Goal: Find contact information: Find contact information

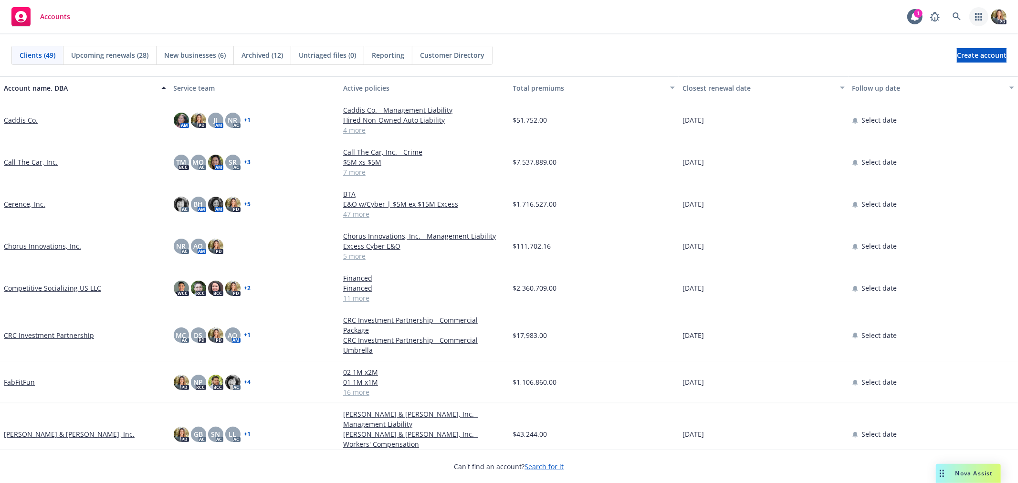
click at [980, 19] on icon "button" at bounding box center [979, 17] width 8 height 8
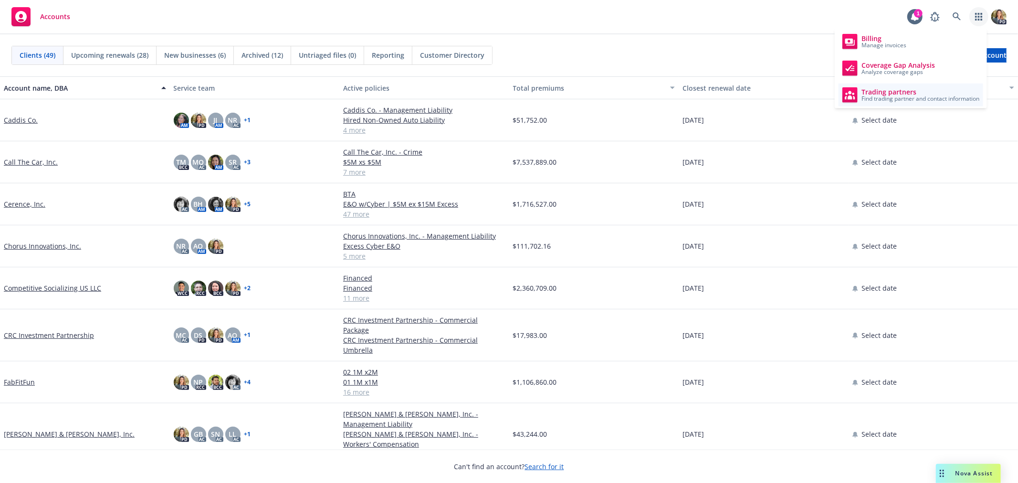
click at [912, 94] on span "Trading partners" at bounding box center [920, 92] width 118 height 8
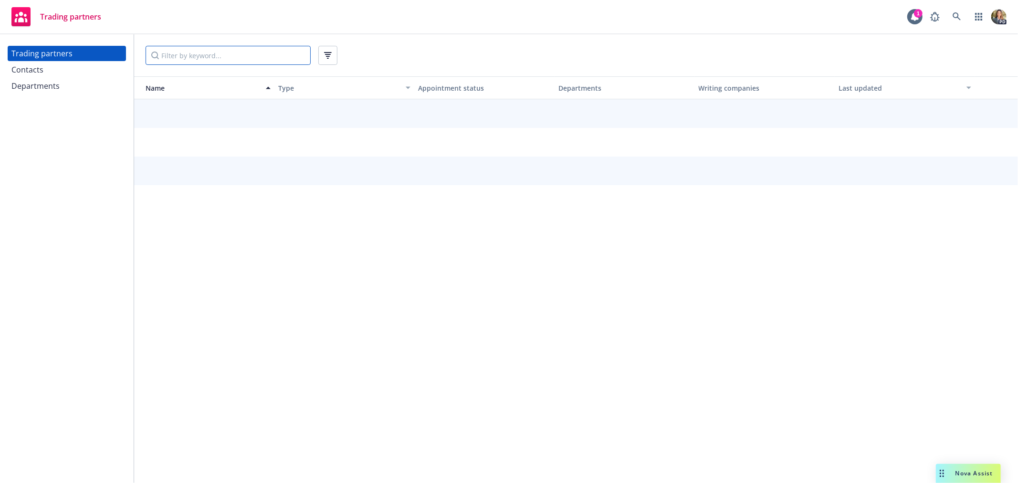
click at [231, 55] on input "Filter by keyword..." at bounding box center [228, 55] width 165 height 19
click at [259, 56] on input "hartford" at bounding box center [228, 55] width 165 height 19
type input "h"
click at [168, 53] on input "Filter by keyword..." at bounding box center [228, 55] width 165 height 19
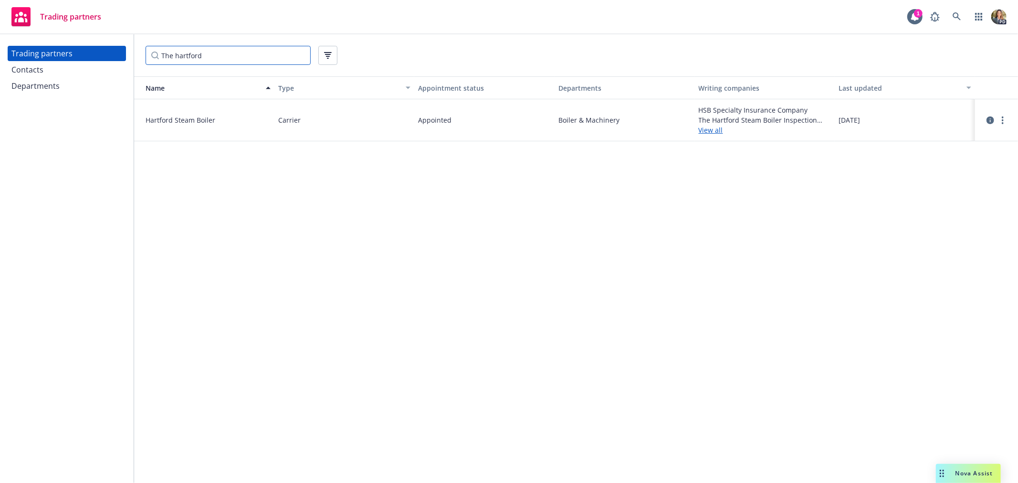
type input "The hartford"
click at [721, 131] on link "View all" at bounding box center [765, 130] width 133 height 10
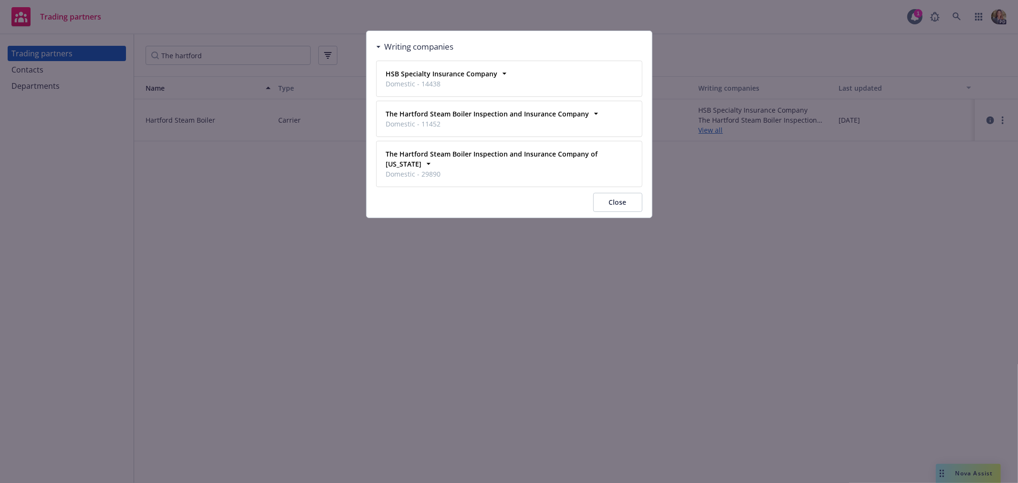
click at [610, 204] on button "Close" at bounding box center [617, 202] width 49 height 19
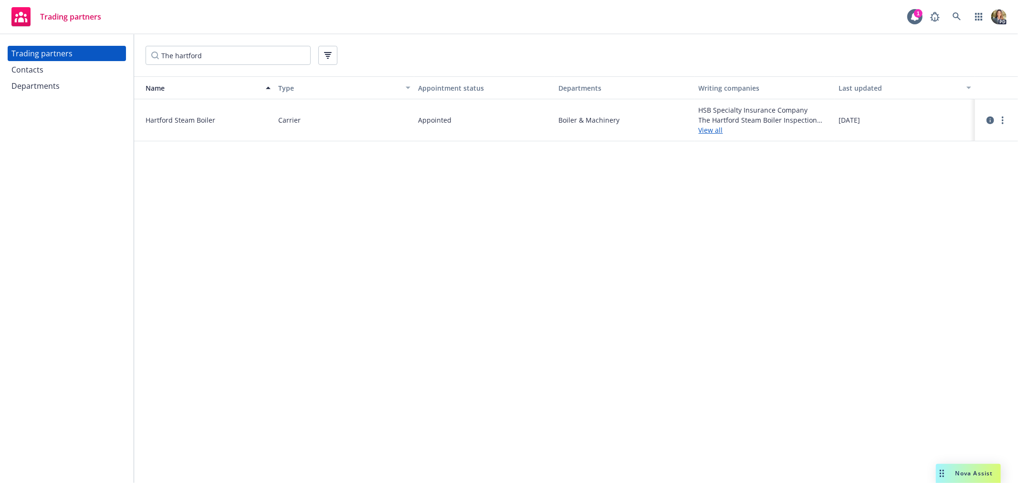
click at [24, 73] on div "Contacts" at bounding box center [27, 69] width 32 height 15
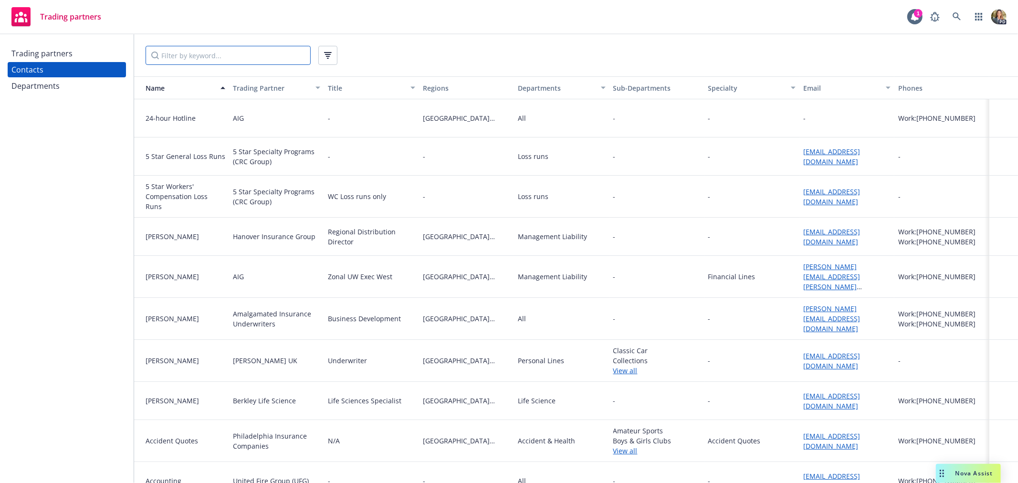
click at [228, 49] on input "Filter by keyword..." at bounding box center [228, 55] width 165 height 19
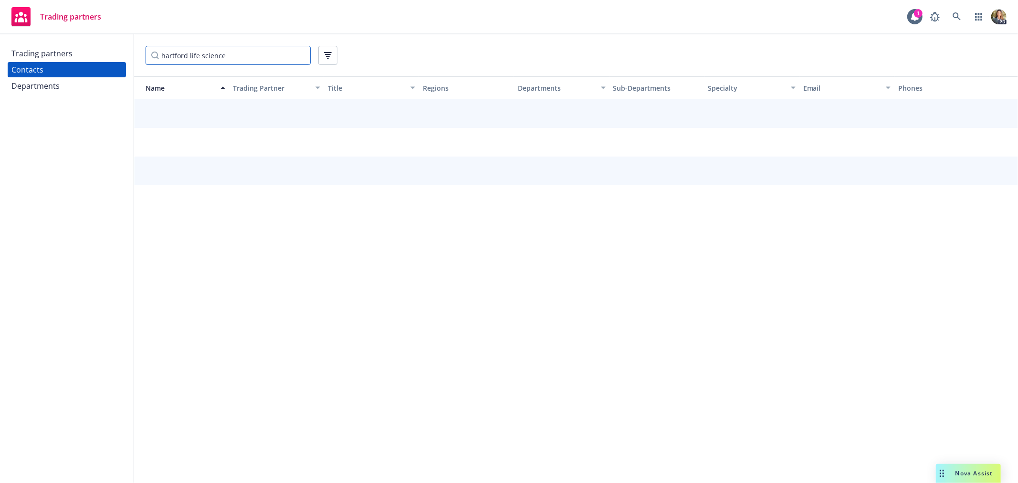
type input "hartford life science"
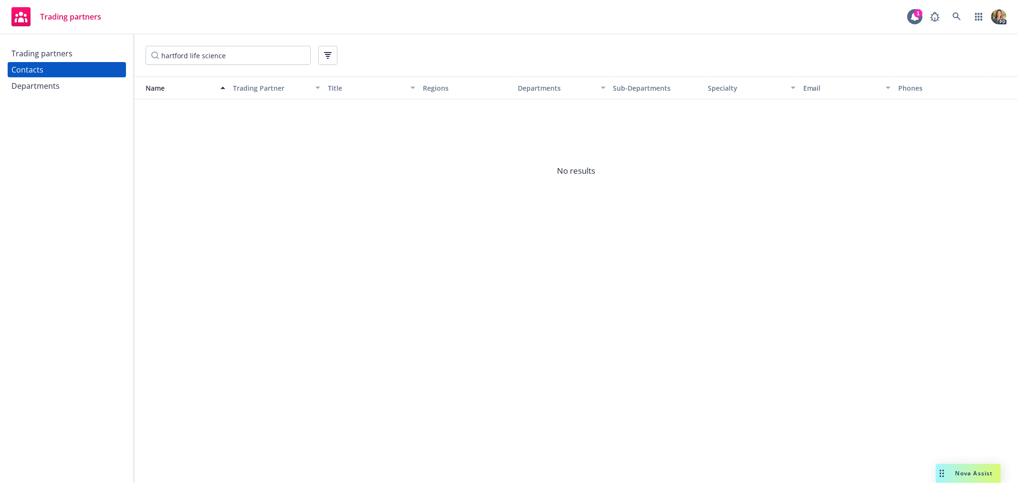
click at [49, 92] on div "Departments" at bounding box center [35, 85] width 48 height 15
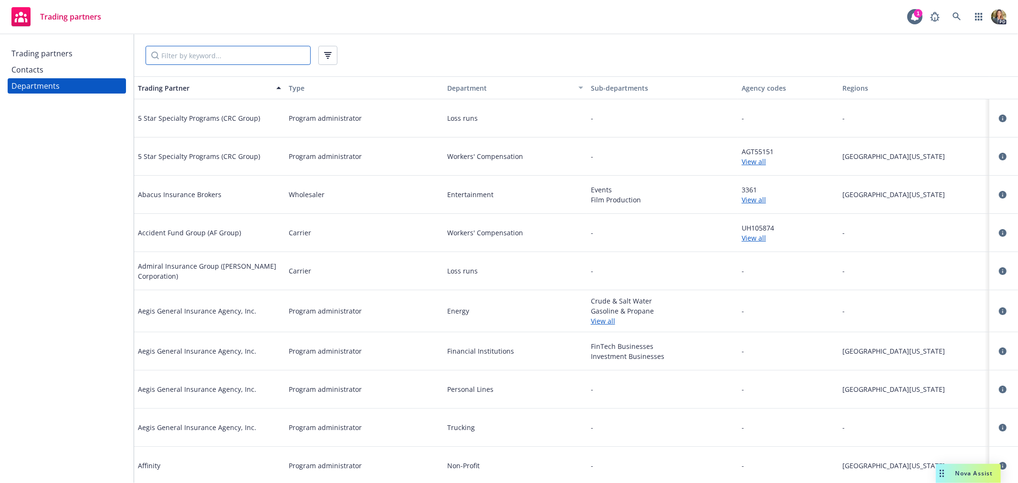
click at [211, 56] on input "Filter by keyword..." at bounding box center [228, 55] width 165 height 19
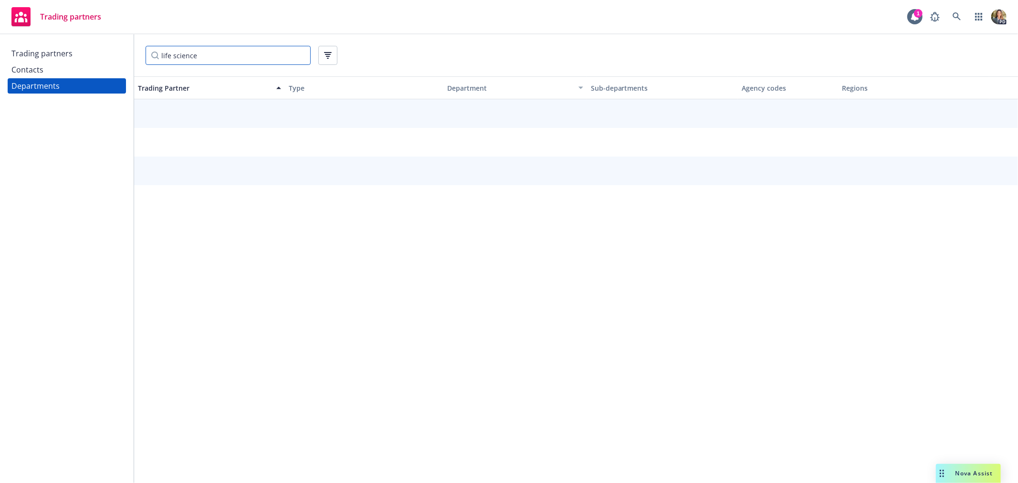
type input "life science"
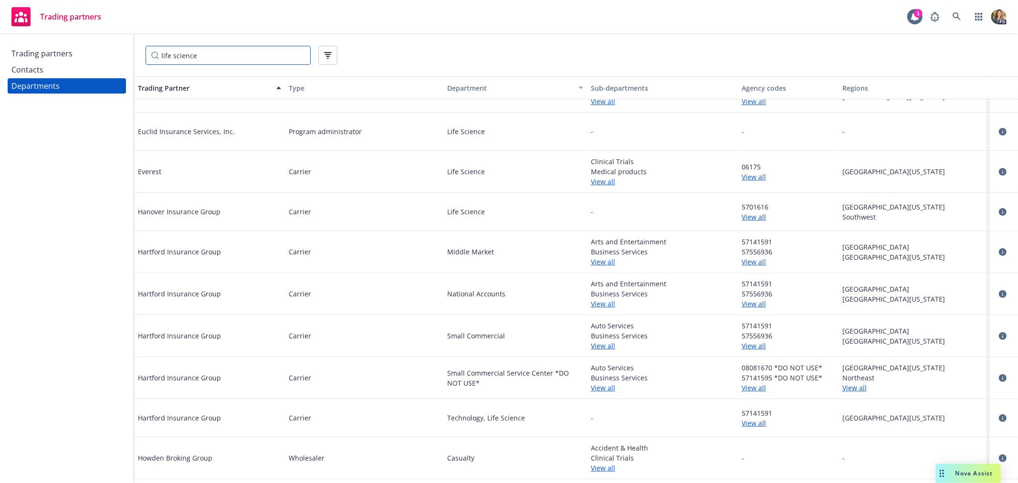
scroll to position [212, 0]
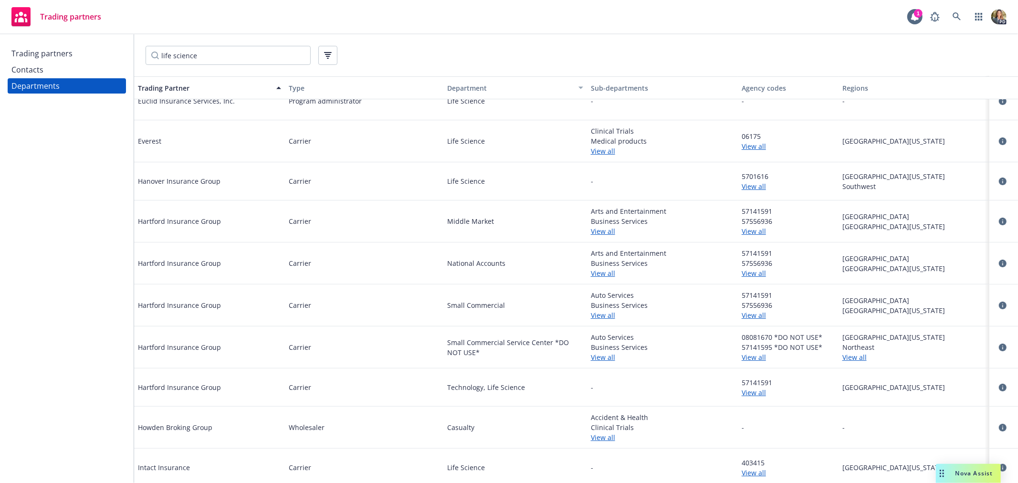
click at [753, 390] on link "View all" at bounding box center [788, 392] width 93 height 10
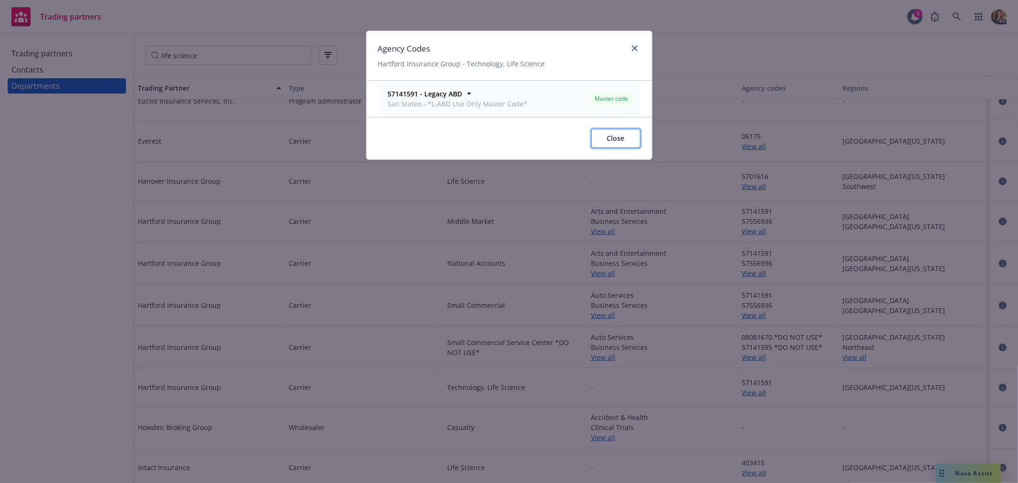
click at [625, 138] on button "Close" at bounding box center [615, 138] width 49 height 19
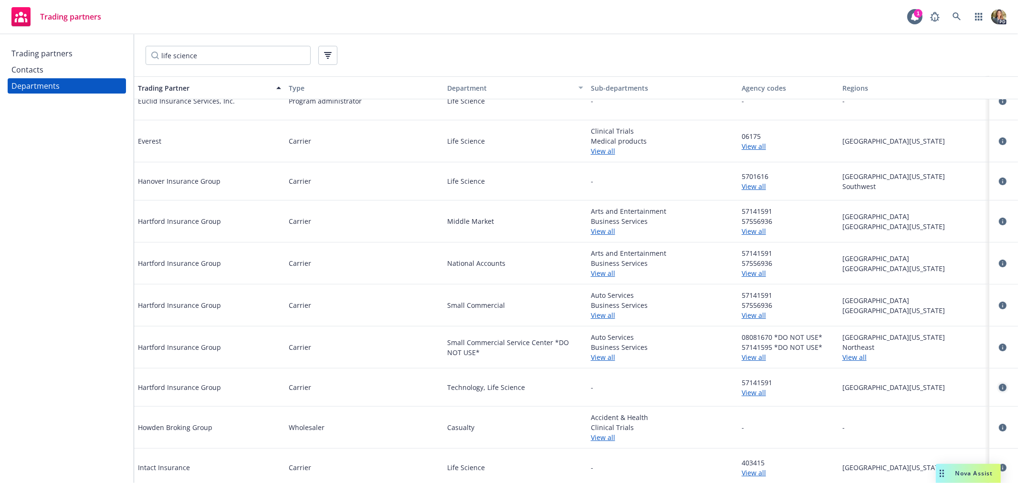
click at [999, 387] on icon "circleInformation" at bounding box center [1003, 388] width 8 height 8
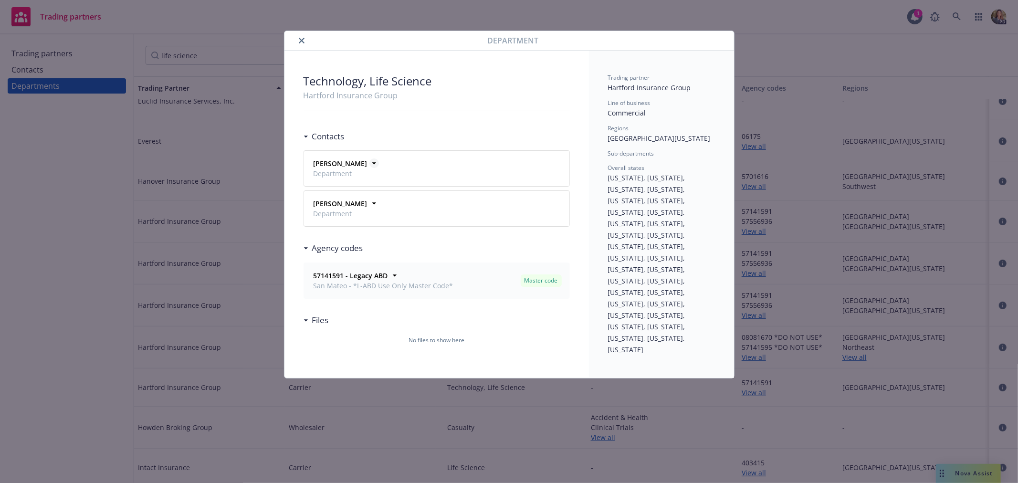
click at [369, 167] on icon at bounding box center [374, 163] width 10 height 10
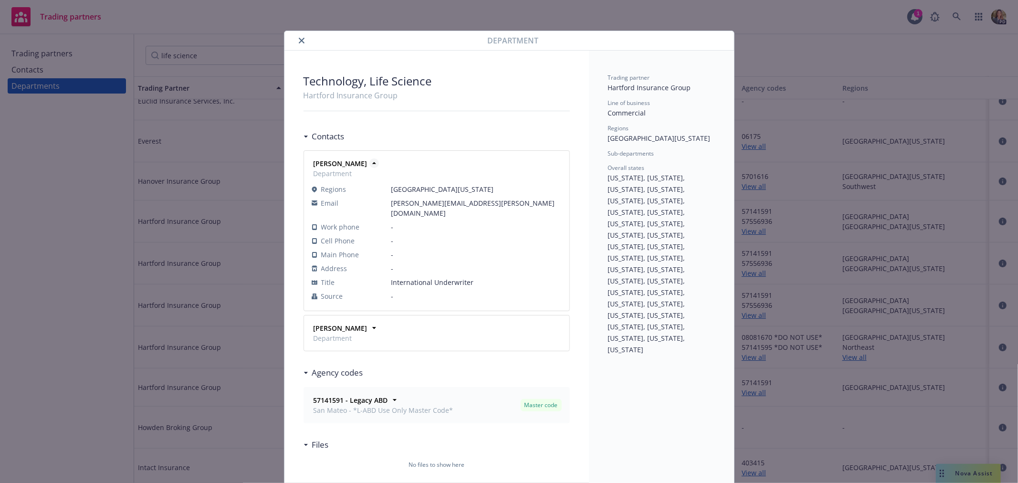
click at [369, 164] on icon at bounding box center [374, 163] width 10 height 10
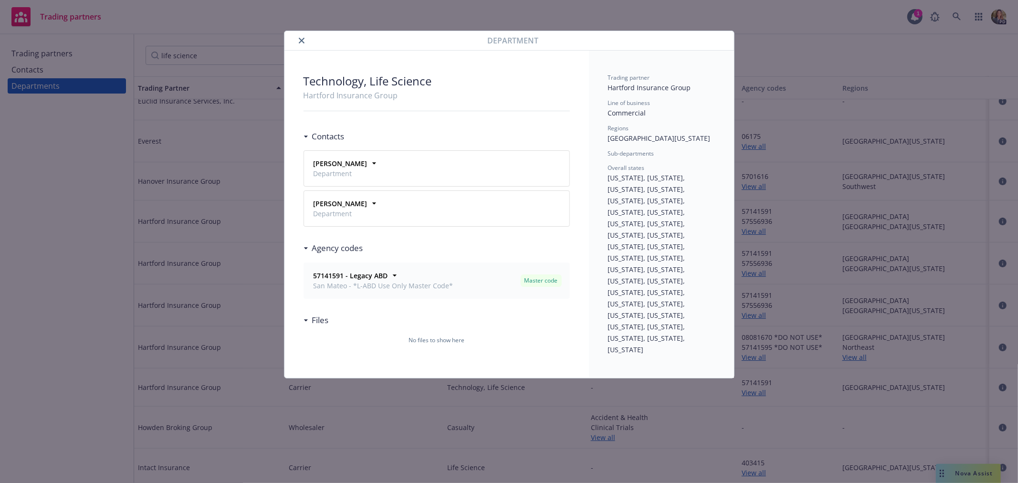
click at [350, 209] on span "Department" at bounding box center [341, 214] width 54 height 10
click at [369, 201] on icon at bounding box center [374, 204] width 10 height 10
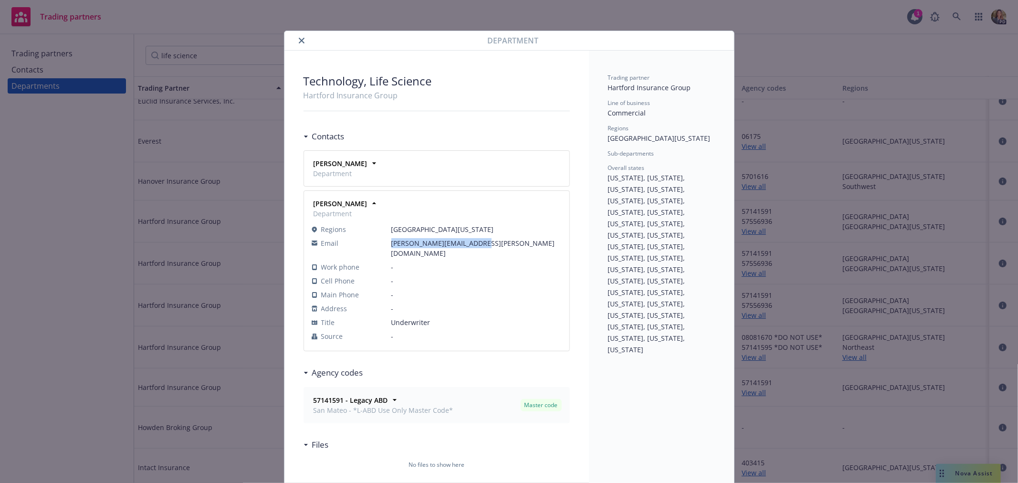
drag, startPoint x: 479, startPoint y: 241, endPoint x: 388, endPoint y: 241, distance: 90.7
click at [391, 241] on span "eric.poon@thehartford.com" at bounding box center [476, 248] width 170 height 20
copy span "eric.poon@thehartford.com"
